Goal: Check status: Check status

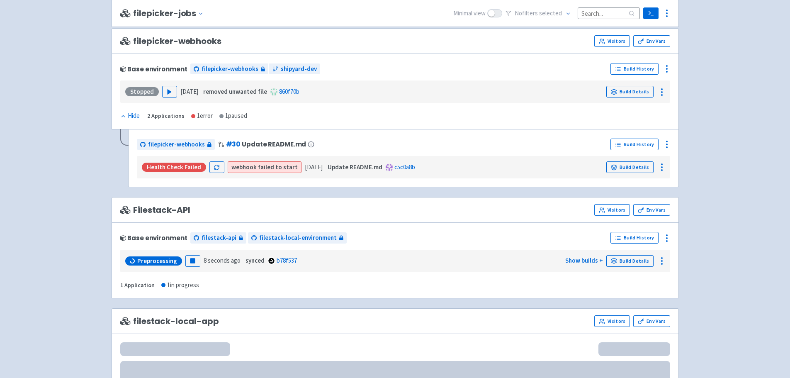
scroll to position [498, 0]
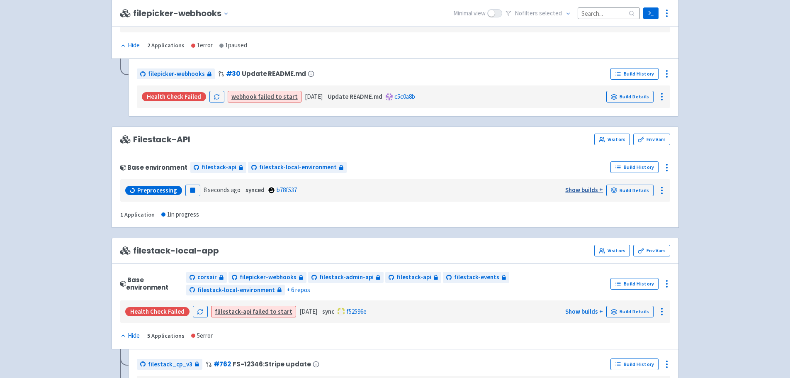
click at [596, 190] on link "Show builds +" at bounding box center [584, 190] width 38 height 8
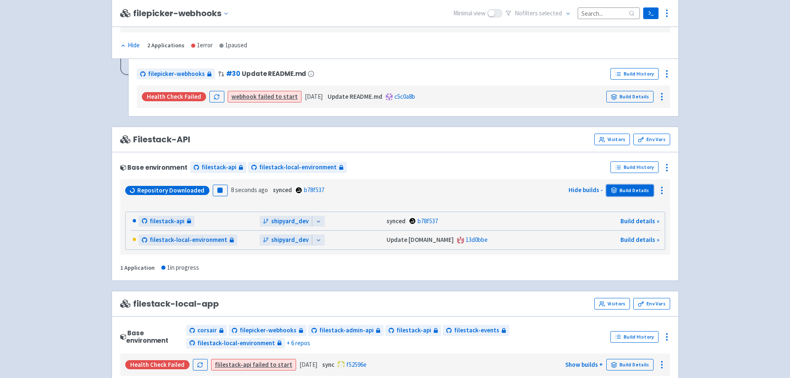
click at [618, 188] on link "Build Details" at bounding box center [629, 191] width 47 height 12
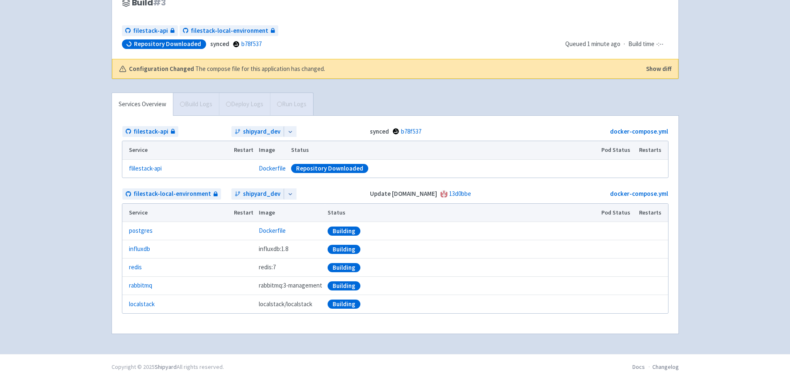
scroll to position [87, 0]
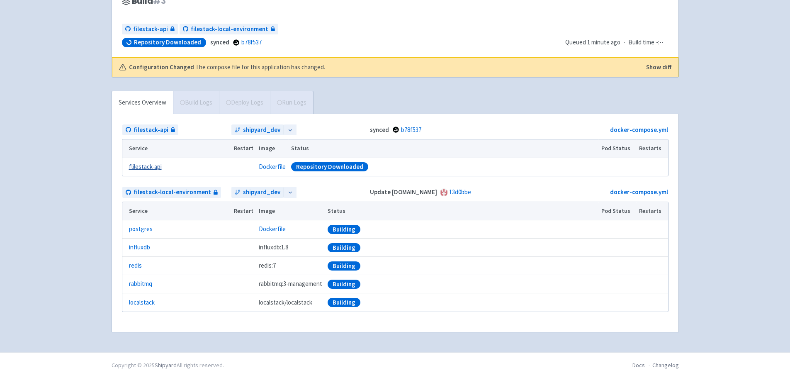
click at [156, 164] on link "flilestack-api" at bounding box center [145, 167] width 33 height 10
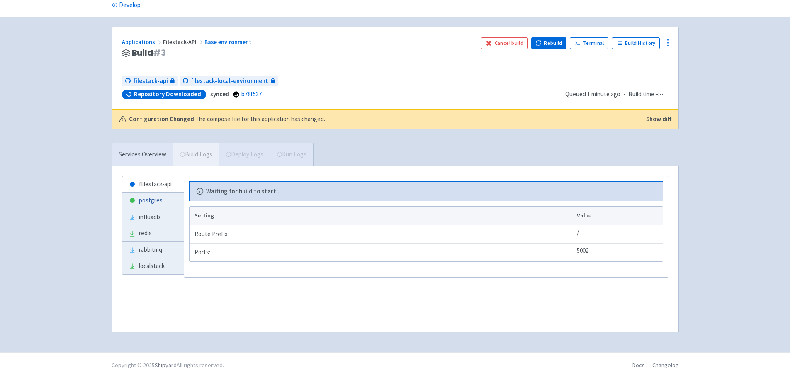
click at [162, 202] on link "postgres" at bounding box center [152, 200] width 61 height 16
click at [653, 118] on button "Show diff" at bounding box center [658, 119] width 25 height 10
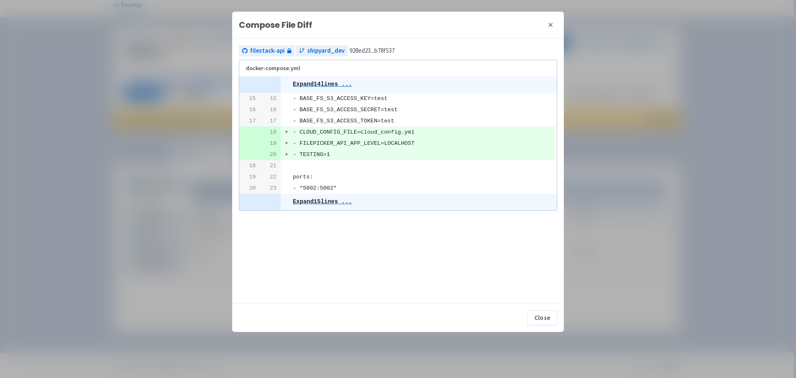
click at [549, 27] on icon at bounding box center [551, 25] width 7 height 7
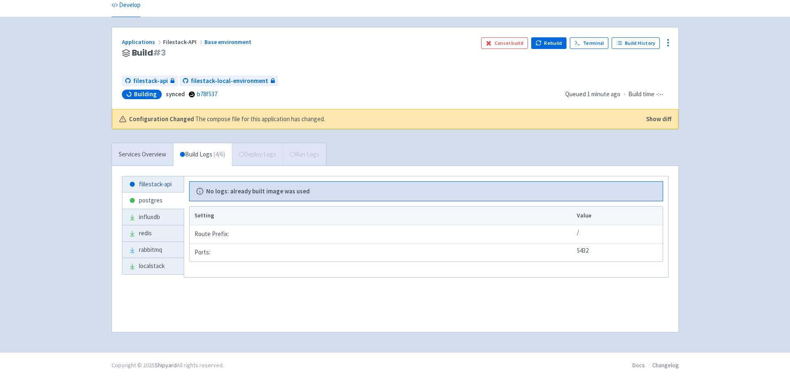
click at [149, 180] on link "flilestack-api" at bounding box center [152, 184] width 61 height 16
click at [150, 164] on link "Services Overview" at bounding box center [142, 154] width 61 height 23
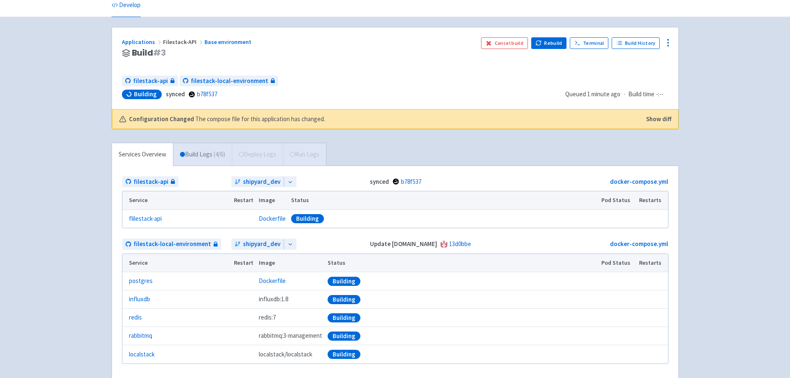
click at [195, 153] on link "Build Logs ( 4 / 6 )" at bounding box center [202, 154] width 58 height 23
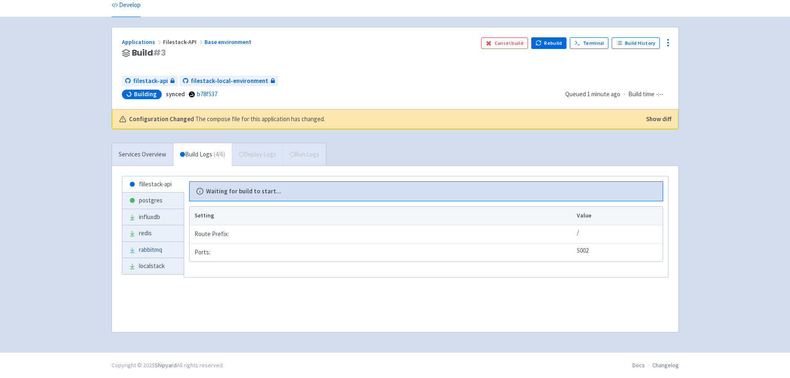
click at [167, 246] on link "rabbitmq" at bounding box center [152, 250] width 61 height 16
click at [164, 238] on link "redis" at bounding box center [152, 233] width 61 height 16
click at [164, 228] on link "redis" at bounding box center [152, 233] width 61 height 16
click at [164, 213] on link "influxdb" at bounding box center [152, 217] width 61 height 16
click at [165, 199] on link "postgres" at bounding box center [152, 200] width 61 height 16
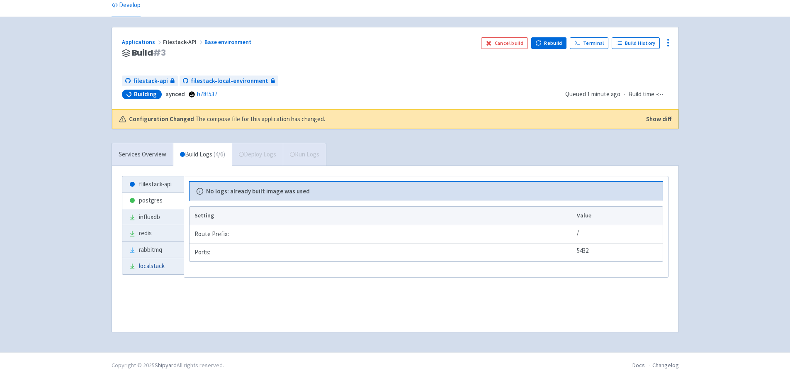
click at [162, 261] on link "localstack" at bounding box center [152, 266] width 61 height 16
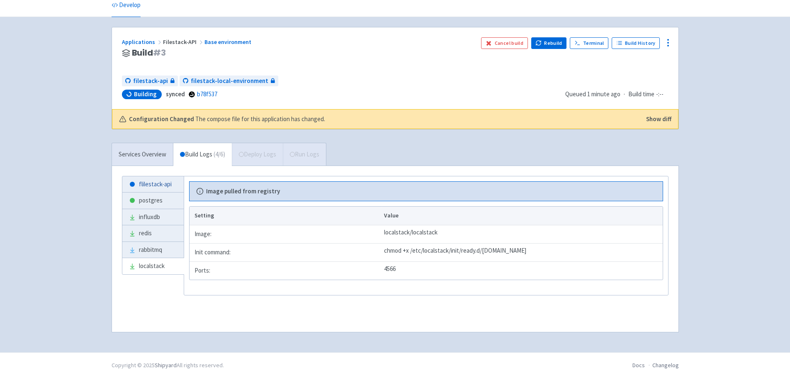
click at [159, 187] on link "flilestack-api" at bounding box center [152, 184] width 61 height 16
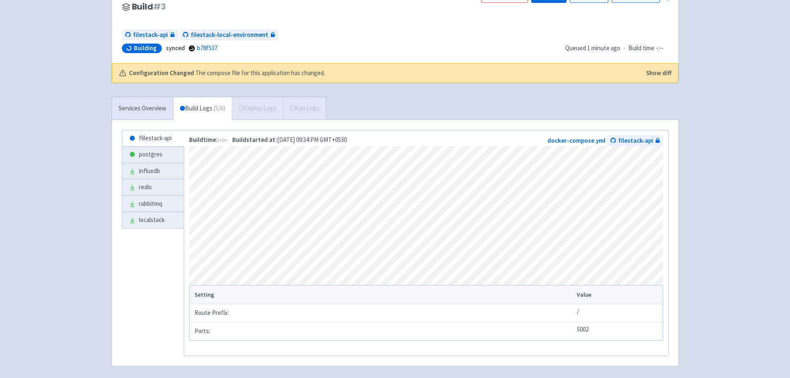
scroll to position [118, 0]
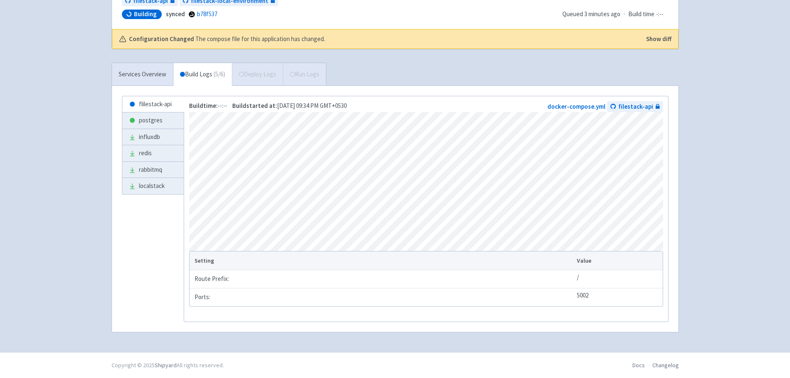
click at [237, 69] on div "Services Overview Build Logs ( 5 / 6 ) Deploy Logs Run Logs" at bounding box center [219, 74] width 215 height 23
click at [162, 105] on link "flilestack-api" at bounding box center [152, 104] width 61 height 16
click at [158, 121] on link "postgres" at bounding box center [152, 120] width 61 height 16
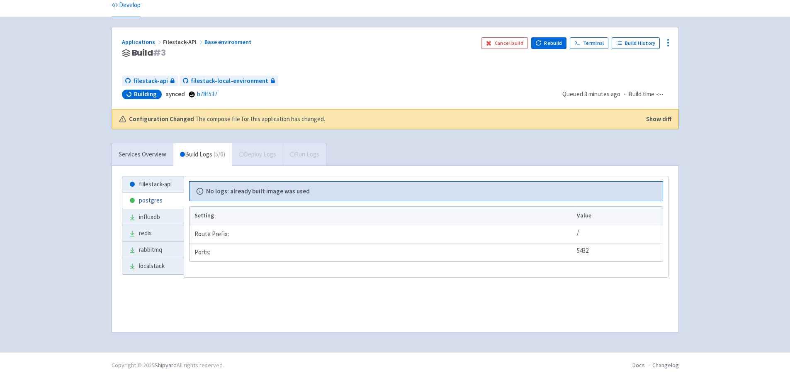
scroll to position [35, 0]
click at [163, 178] on link "flilestack-api" at bounding box center [152, 184] width 61 height 16
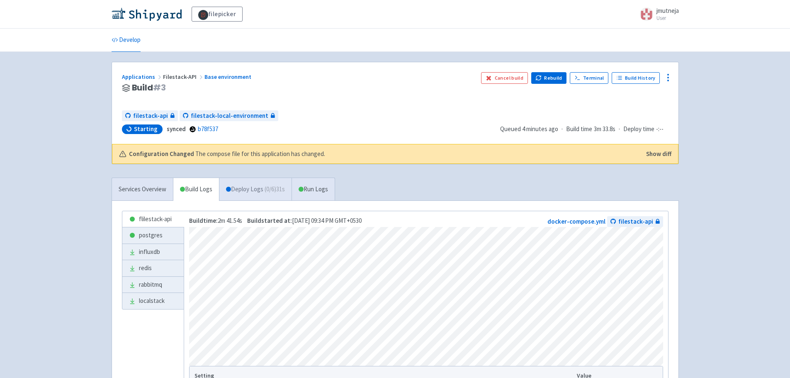
click at [270, 192] on span "( 0 / 6 ) 31s" at bounding box center [275, 190] width 20 height 10
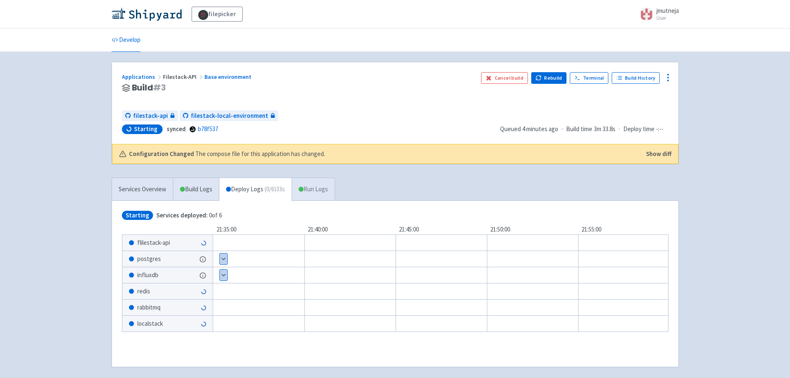
click at [309, 192] on link "Run Logs" at bounding box center [313, 189] width 43 height 23
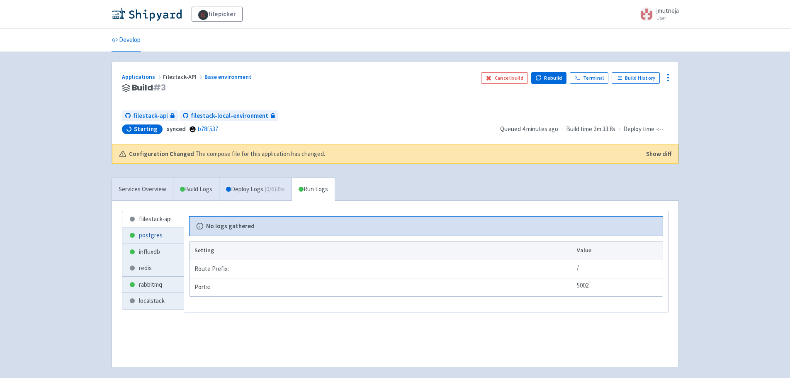
click at [166, 232] on link "postgres" at bounding box center [152, 235] width 61 height 16
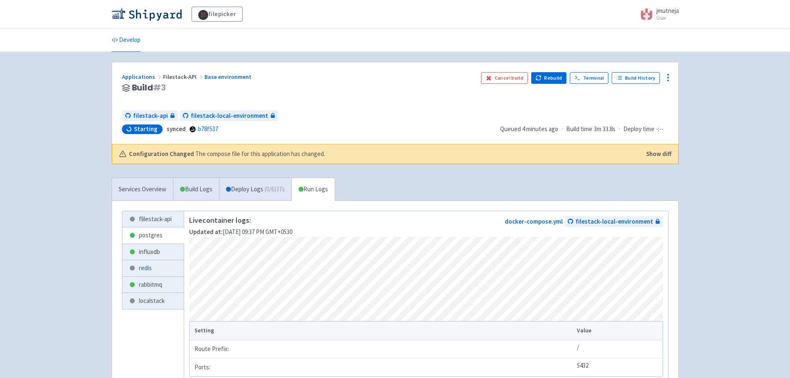
click at [151, 263] on link "redis" at bounding box center [152, 268] width 61 height 16
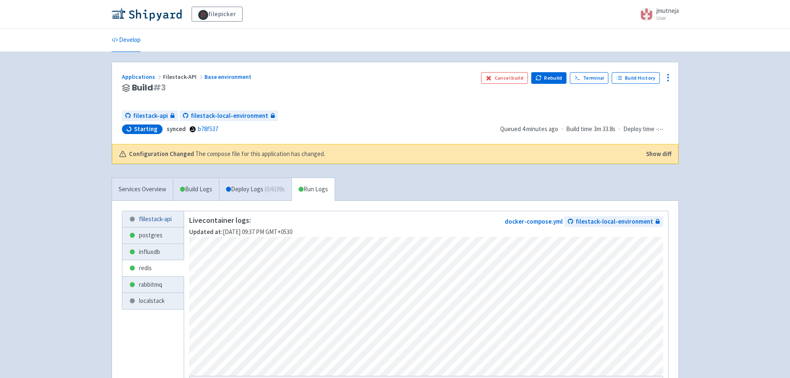
click at [159, 222] on link "flilestack-api" at bounding box center [152, 219] width 61 height 16
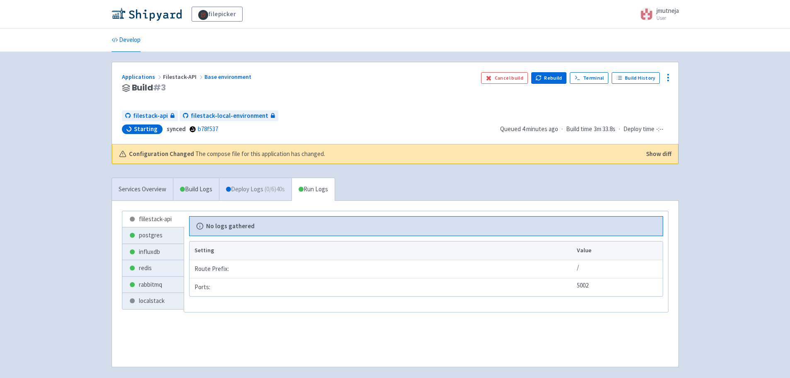
click at [244, 194] on link "Deploy Logs ( 0 / 6 ) 40s" at bounding box center [255, 189] width 73 height 23
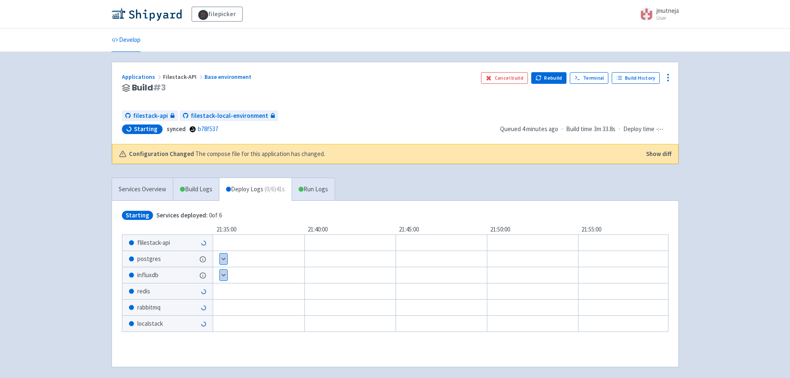
click at [191, 241] on div "flilestack-api" at bounding box center [167, 243] width 90 height 16
click at [593, 76] on link "Terminal" at bounding box center [589, 78] width 39 height 12
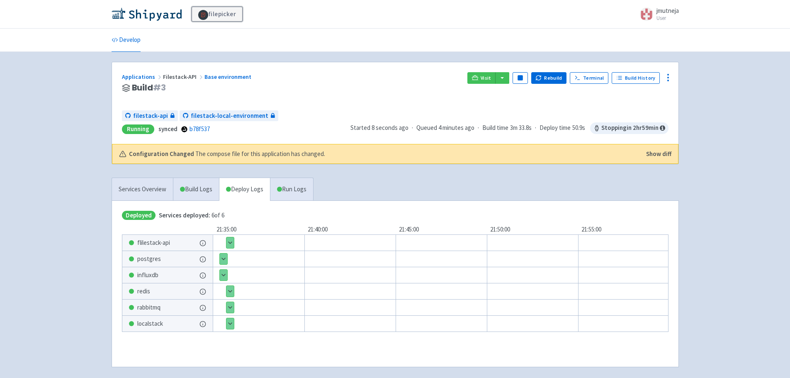
click at [212, 17] on link "filepicker" at bounding box center [217, 14] width 51 height 15
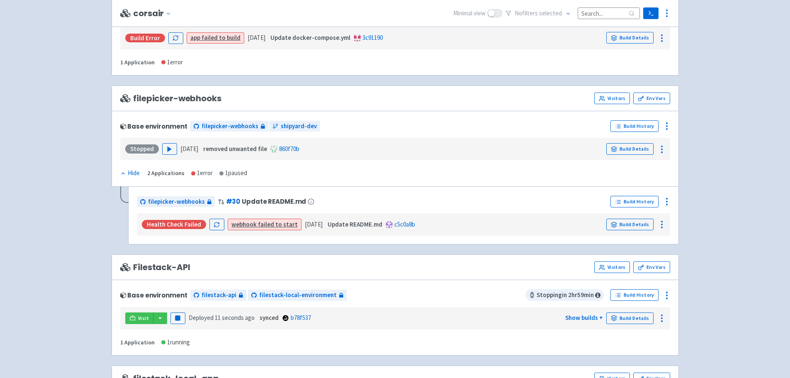
scroll to position [456, 0]
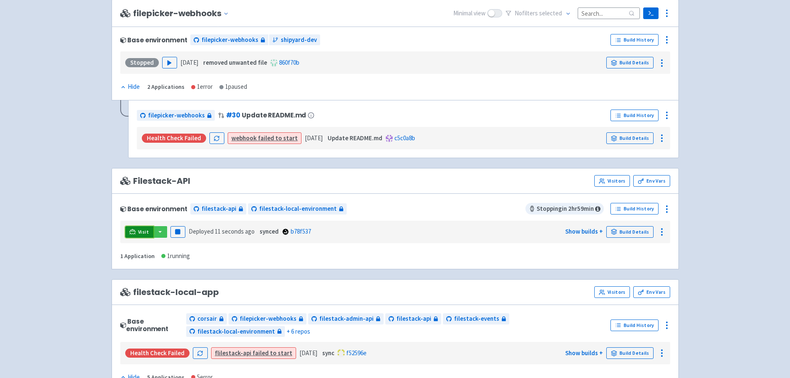
click at [145, 233] on span "Visit" at bounding box center [143, 232] width 11 height 7
click at [605, 182] on icon at bounding box center [604, 183] width 1 height 2
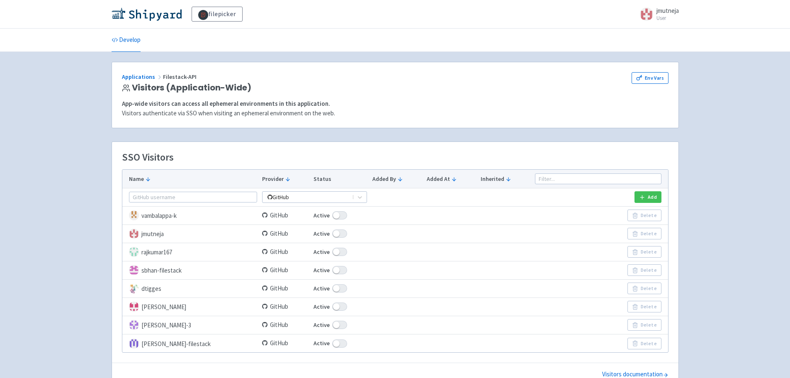
click at [333, 235] on span at bounding box center [339, 233] width 15 height 8
click at [319, 235] on input "Active" at bounding box center [316, 233] width 5 height 5
checkbox input "false"
click at [335, 308] on span at bounding box center [337, 306] width 15 height 8
click at [317, 308] on input "Active" at bounding box center [314, 306] width 5 height 5
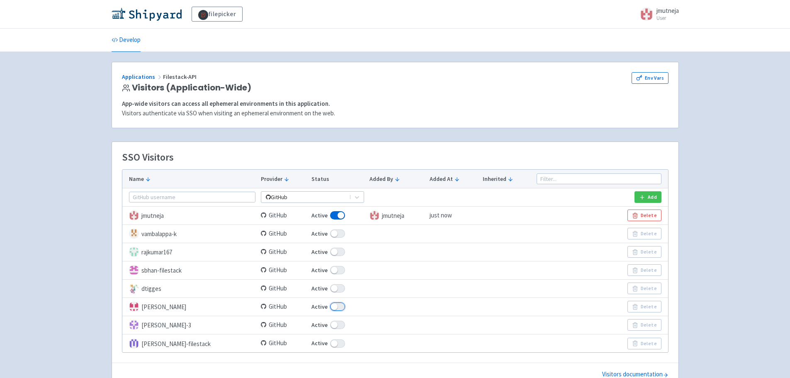
checkbox input "false"
click at [117, 37] on icon at bounding box center [115, 40] width 6 height 6
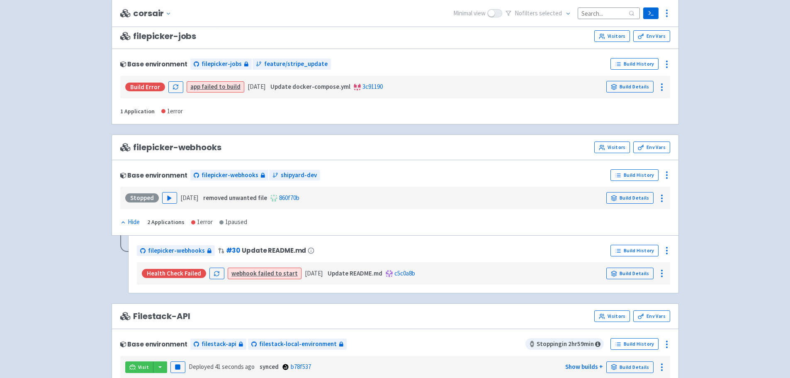
scroll to position [373, 0]
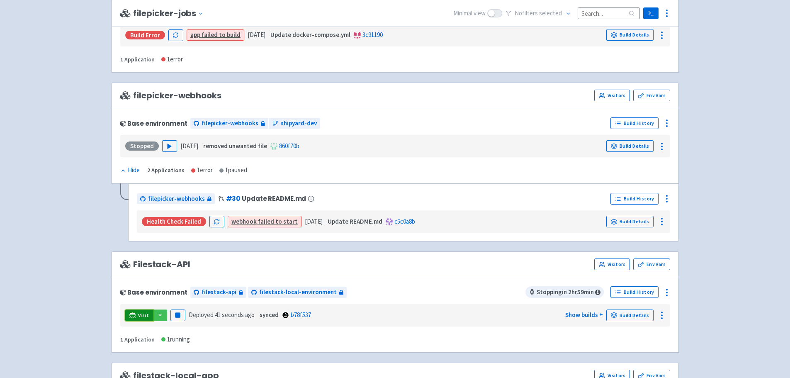
click at [147, 316] on span "Visit" at bounding box center [143, 315] width 11 height 7
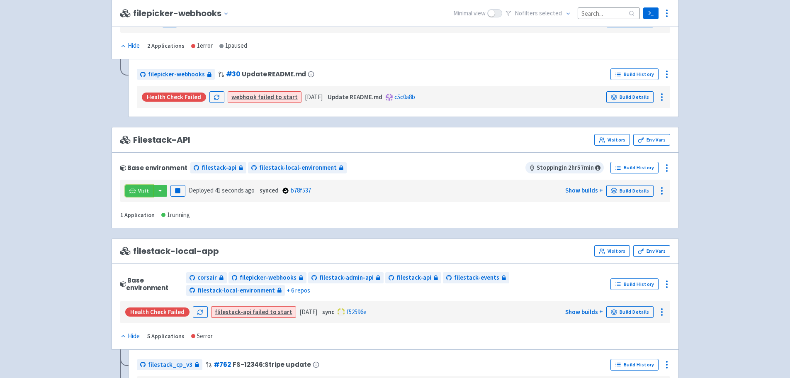
scroll to position [331, 0]
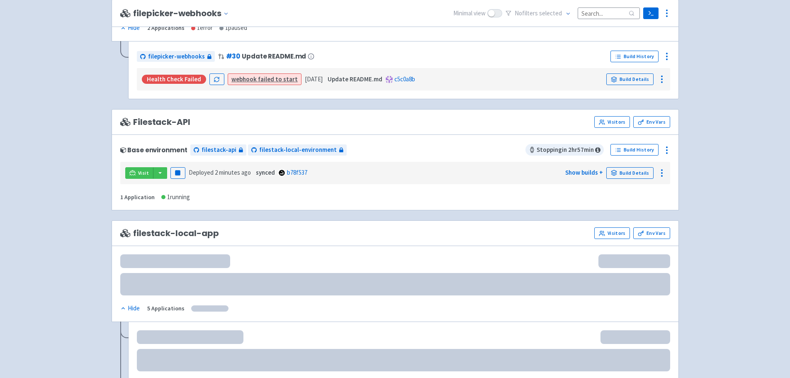
scroll to position [579, 0]
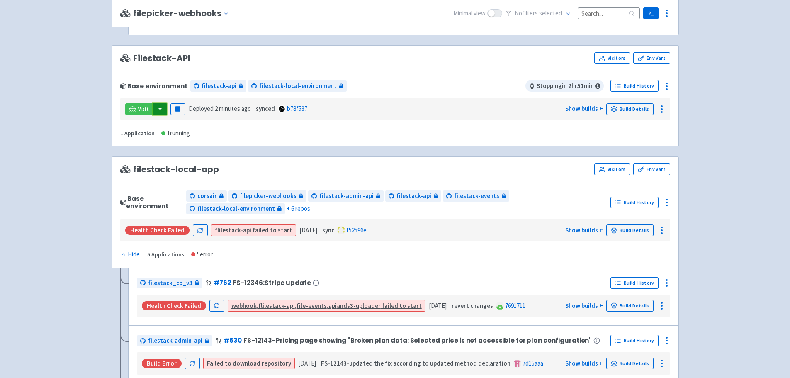
click at [160, 108] on button "button" at bounding box center [160, 109] width 14 height 12
click at [177, 139] on link "filestack-local-environment (postgres)" at bounding box center [212, 138] width 119 height 13
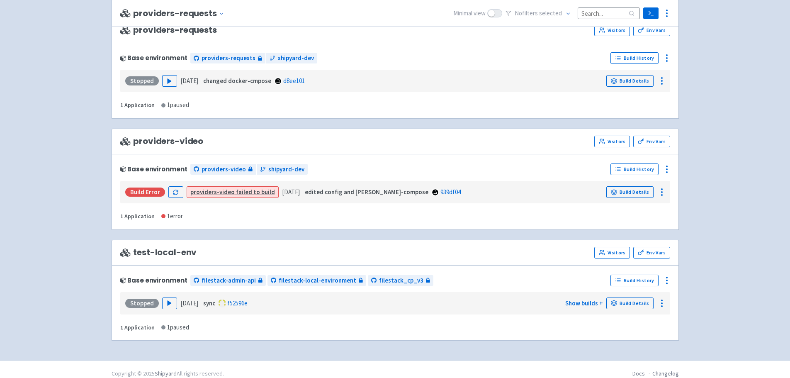
scroll to position [1966, 0]
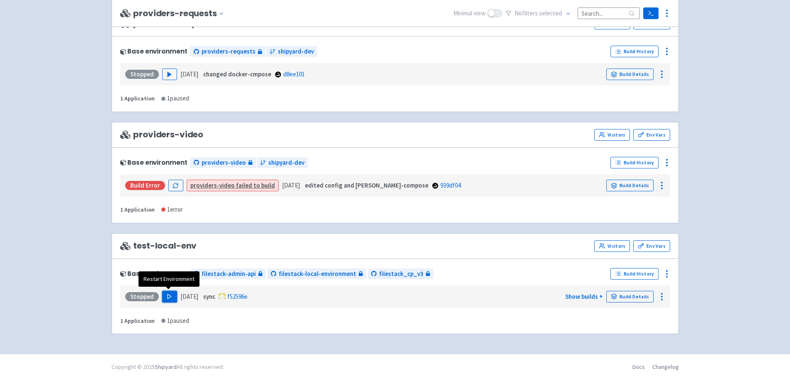
click at [163, 296] on button "Play" at bounding box center [169, 297] width 15 height 12
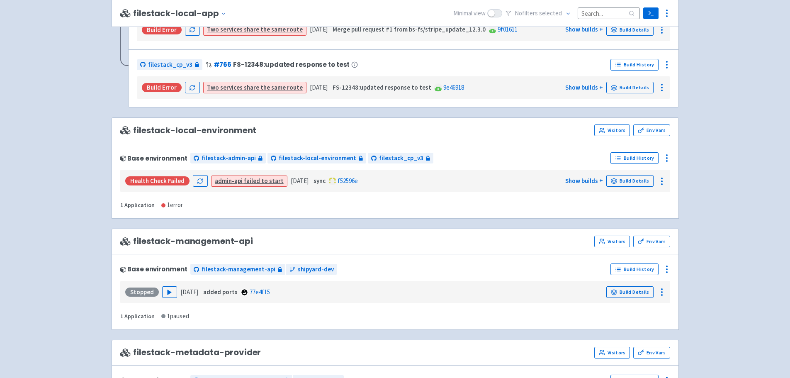
scroll to position [722, 0]
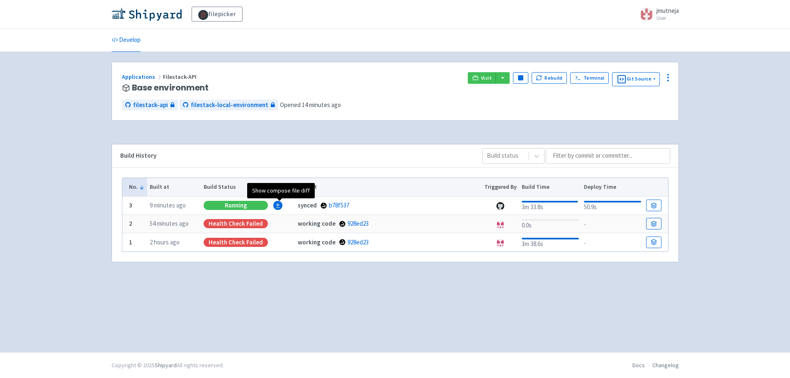
click at [279, 206] on span "Show compose file diff" at bounding box center [277, 205] width 9 height 9
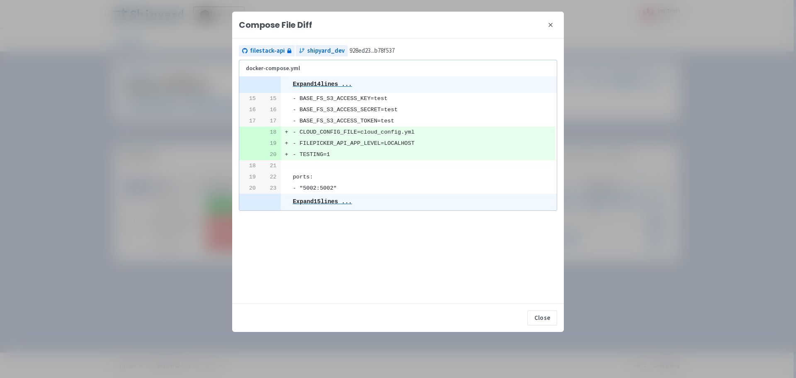
click at [548, 24] on icon at bounding box center [551, 25] width 7 height 7
